Goal: Transaction & Acquisition: Obtain resource

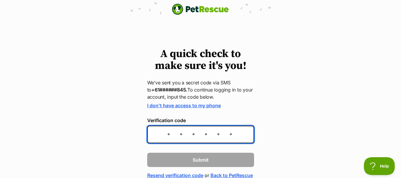
click at [197, 133] on input "Verification code" at bounding box center [200, 134] width 107 height 18
type input "886290"
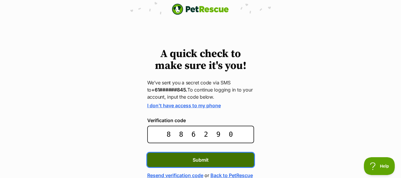
click at [198, 160] on span "Submit" at bounding box center [201, 159] width 16 height 7
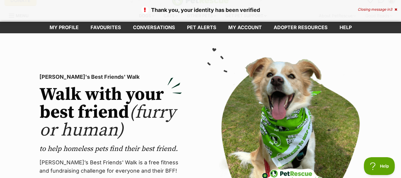
click at [394, 8] on icon at bounding box center [395, 10] width 3 height 4
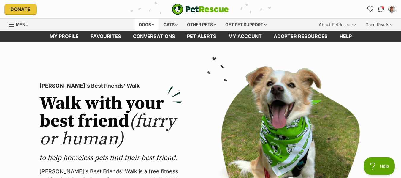
click at [150, 23] on div "Dogs" at bounding box center [147, 25] width 24 height 12
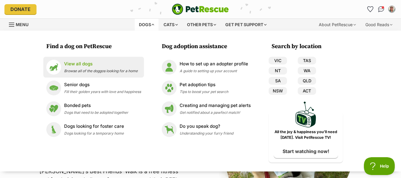
click at [90, 66] on p "View all dogs" at bounding box center [101, 64] width 74 height 7
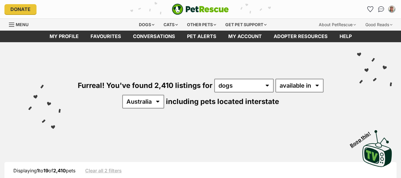
click at [267, 84] on div "Furreal! You've found 2,410 listings for any type of pet cats dogs other pets a…" at bounding box center [200, 83] width 383 height 82
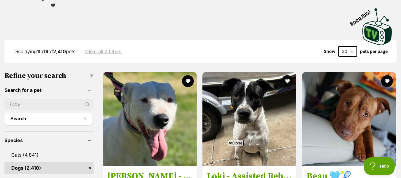
scroll to position [154, 0]
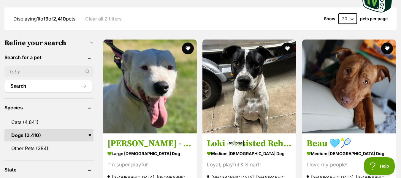
click at [26, 74] on input "text" at bounding box center [48, 71] width 89 height 11
type input "maltese"
click at [4, 80] on button "Search" at bounding box center [48, 86] width 88 height 12
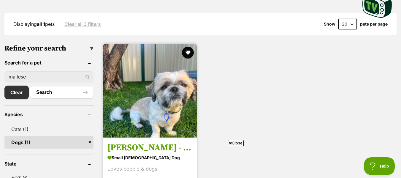
click at [147, 136] on img at bounding box center [150, 91] width 94 height 94
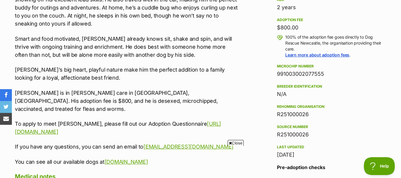
scroll to position [462, 0]
click at [70, 120] on link "[URL][DOMAIN_NAME]" at bounding box center [118, 127] width 206 height 14
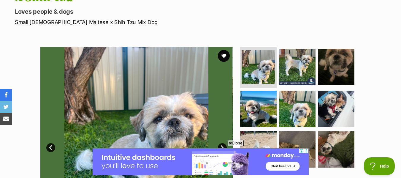
scroll to position [97, 0]
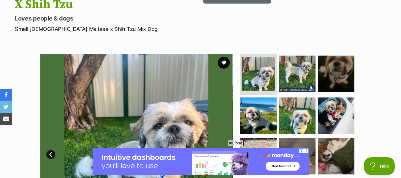
drag, startPoint x: 147, startPoint y: 60, endPoint x: 252, endPoint y: 17, distance: 112.8
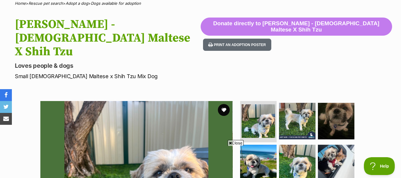
scroll to position [35, 0]
